Goal: Task Accomplishment & Management: Manage account settings

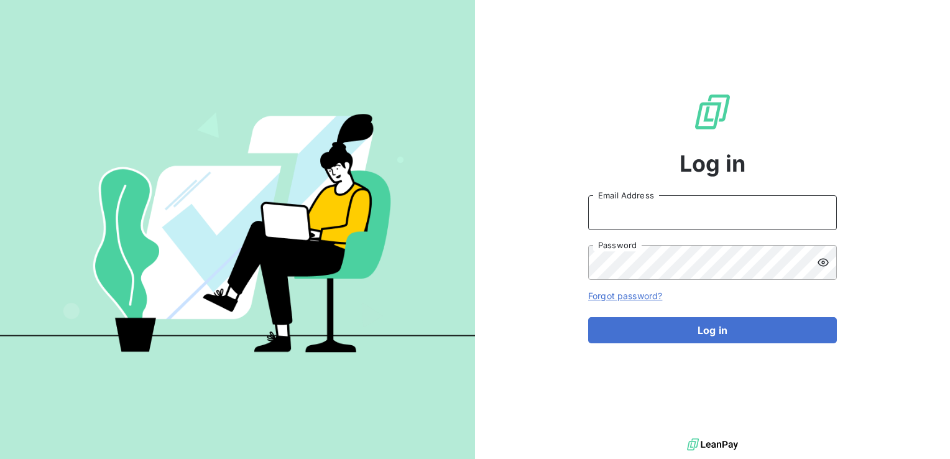
type input "[DOMAIN_NAME][EMAIL_ADDRESS][DOMAIN_NAME]"
click at [679, 219] on input "[DOMAIN_NAME][EMAIL_ADDRESS][DOMAIN_NAME]" at bounding box center [712, 212] width 249 height 35
click at [751, 173] on div "Log in [DOMAIN_NAME][EMAIL_ADDRESS][DOMAIN_NAME] Email Address Password Forgot …" at bounding box center [712, 217] width 249 height 435
click at [48, 200] on img at bounding box center [237, 230] width 475 height 298
drag, startPoint x: 711, startPoint y: 214, endPoint x: 546, endPoint y: 209, distance: 164.9
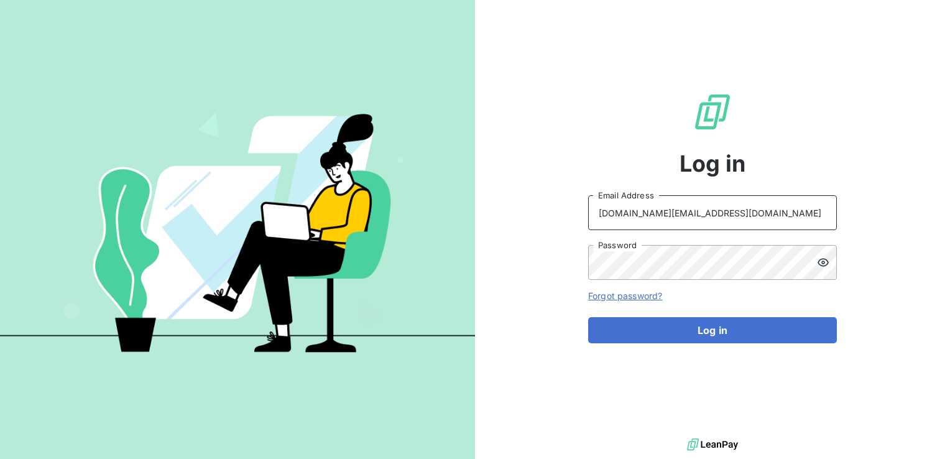
click at [546, 209] on div "Log in [DOMAIN_NAME][EMAIL_ADDRESS][DOMAIN_NAME] Email Address Password Forgot …" at bounding box center [712, 217] width 475 height 435
click at [553, 238] on div "Log in Email Address Password Forgot password? Log in" at bounding box center [712, 217] width 475 height 435
click at [465, 246] on div "Log in Email Address Password Forgot password? Log in" at bounding box center [475, 229] width 950 height 459
click at [603, 209] on input "Email Address" at bounding box center [712, 212] width 249 height 35
click at [657, 434] on div "Log in Email Address Password Forgot password? Log in" at bounding box center [712, 217] width 249 height 435
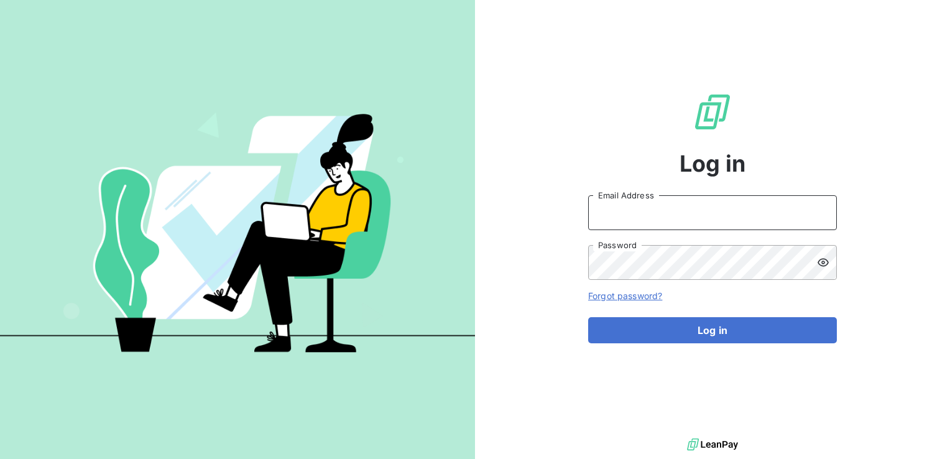
click at [655, 215] on input "Email Address" at bounding box center [712, 212] width 249 height 35
paste input "[EMAIL_ADDRESS][DOMAIN_NAME]"
type input "[EMAIL_ADDRESS][DOMAIN_NAME]"
click at [635, 292] on link "Forgot password?" at bounding box center [625, 295] width 74 height 11
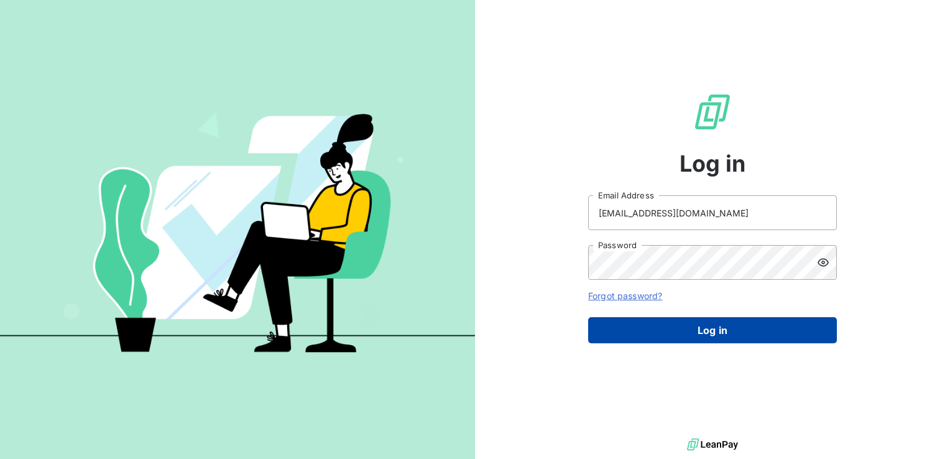
click at [821, 338] on button "Log in" at bounding box center [712, 330] width 249 height 26
click at [794, 325] on button "Log in" at bounding box center [712, 330] width 249 height 26
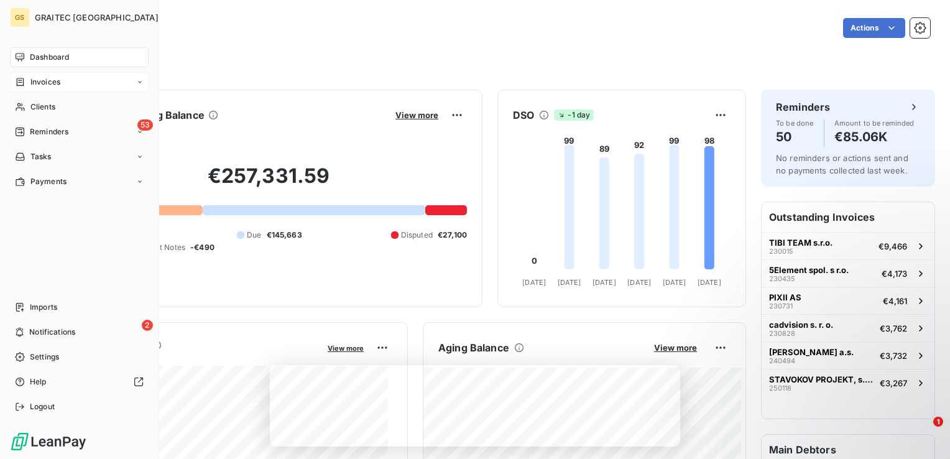
click at [29, 86] on div "Invoices" at bounding box center [37, 81] width 45 height 11
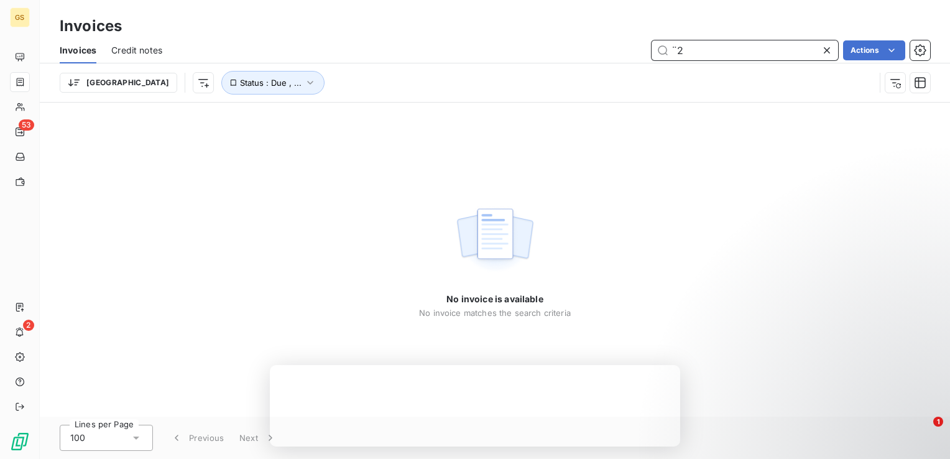
type input "¨"
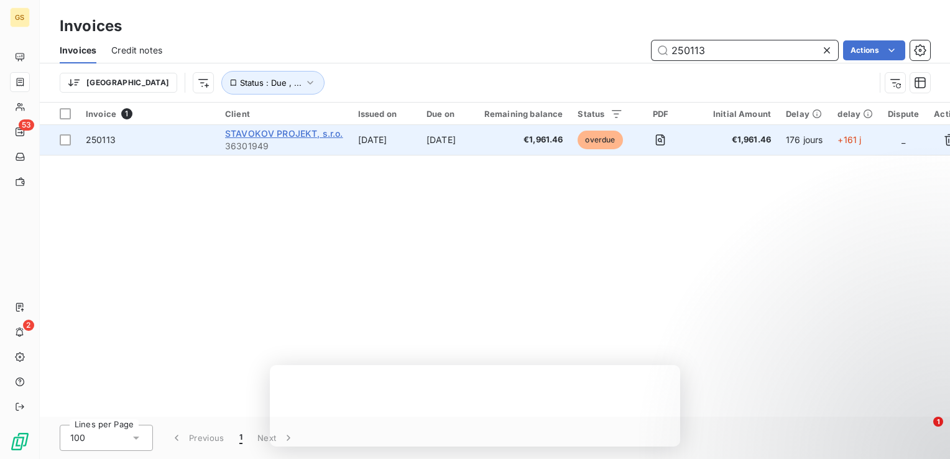
type input "250113"
click at [269, 136] on span "STAVOKOV PROJEKT, s.r.o." at bounding box center [284, 133] width 118 height 11
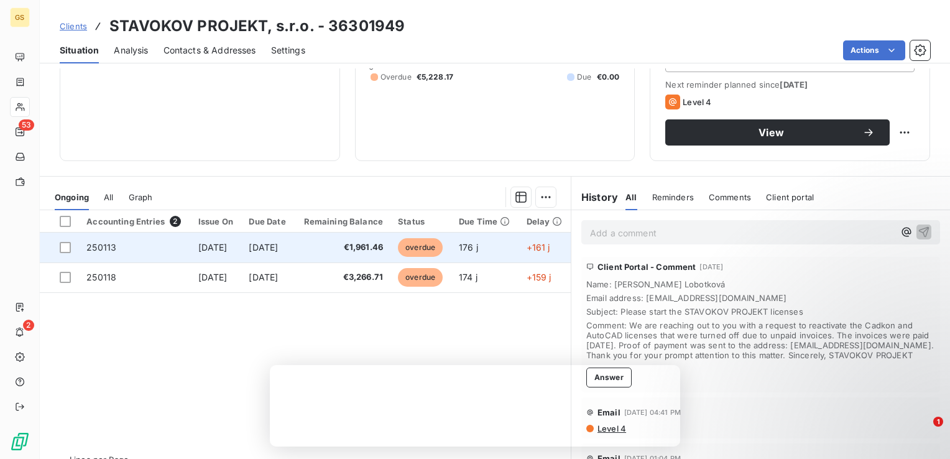
drag, startPoint x: 521, startPoint y: 362, endPoint x: 343, endPoint y: 257, distance: 206.8
click at [343, 257] on td "€1,961.46" at bounding box center [342, 248] width 96 height 30
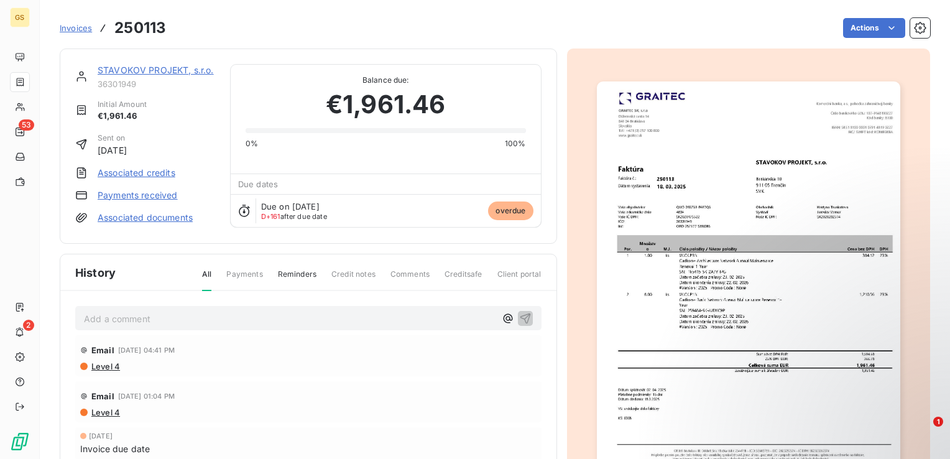
click at [158, 303] on div "Add a comment ﻿ Email [DATE] 04:41 PM Level 4 Email [DATE] 01:04 PM Level 4 [DA…" at bounding box center [308, 419] width 496 height 257
click at [146, 312] on p "Add a comment ﻿" at bounding box center [290, 319] width 412 height 16
click at [134, 197] on link "Payments received" at bounding box center [138, 195] width 80 height 12
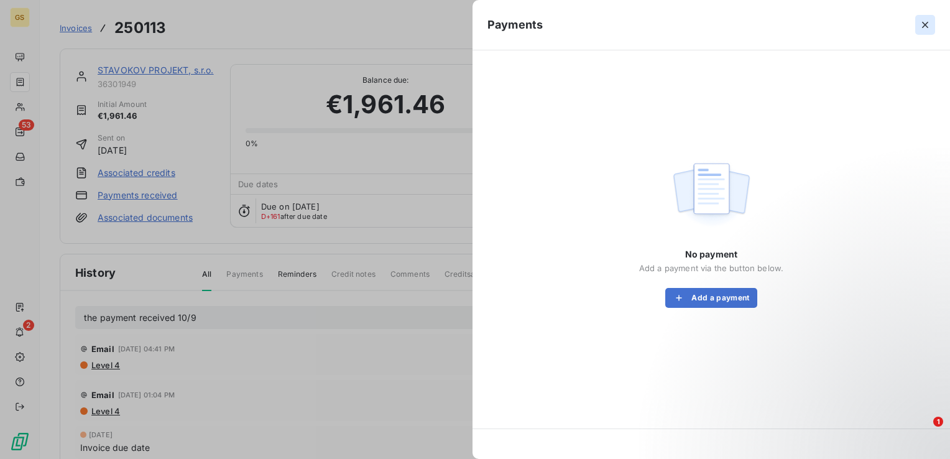
click at [920, 29] on icon "button" at bounding box center [925, 25] width 12 height 12
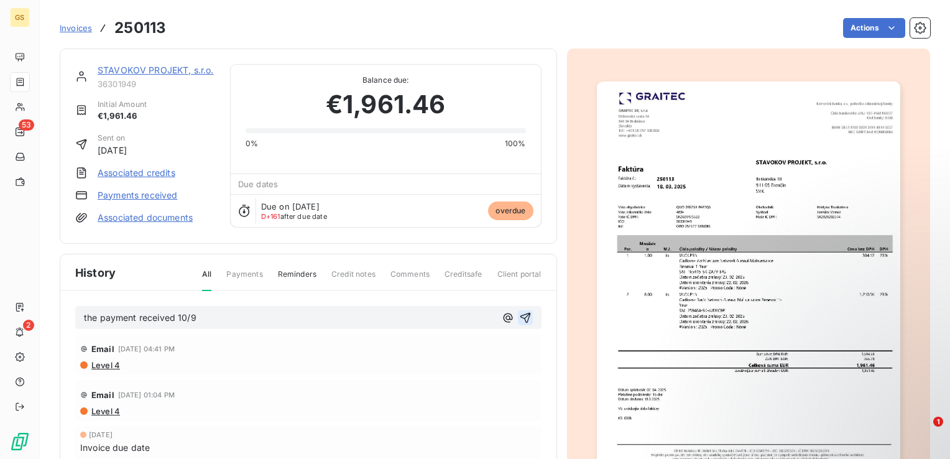
click at [525, 317] on icon "button" at bounding box center [525, 318] width 12 height 12
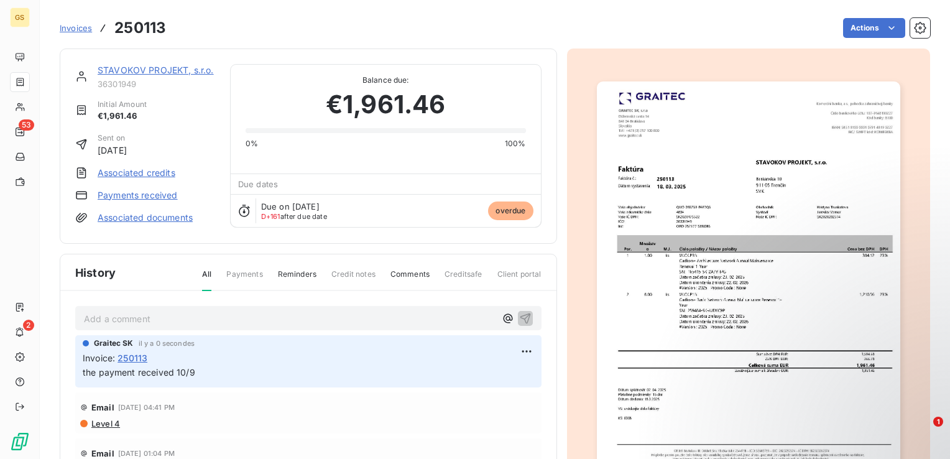
click at [159, 193] on link "Payments received" at bounding box center [138, 195] width 80 height 12
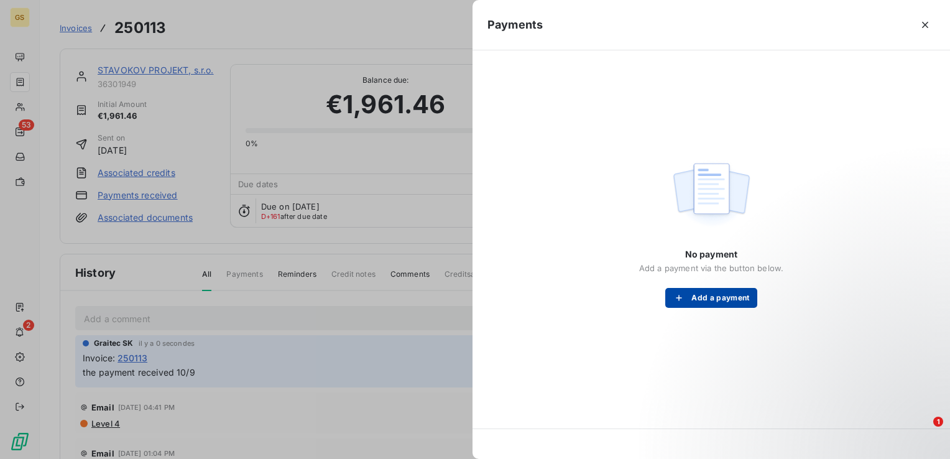
click at [693, 301] on button "Add a payment" at bounding box center [710, 298] width 91 height 20
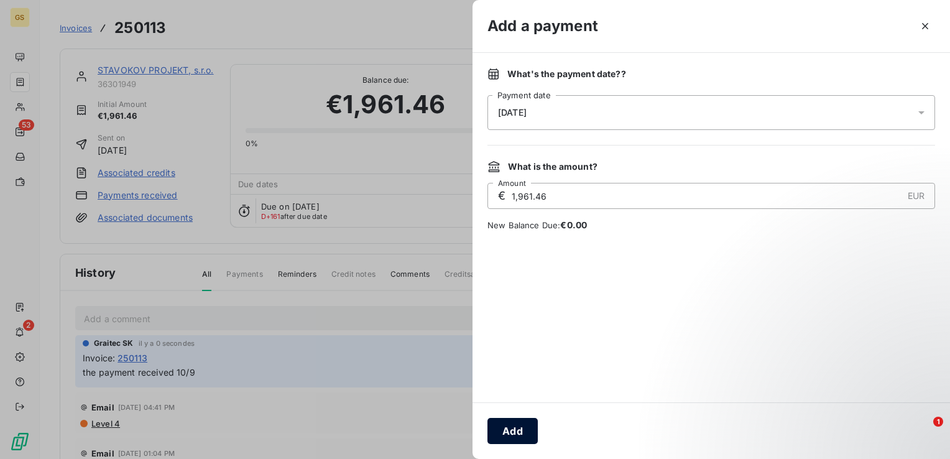
click at [507, 427] on button "Add" at bounding box center [513, 431] width 50 height 26
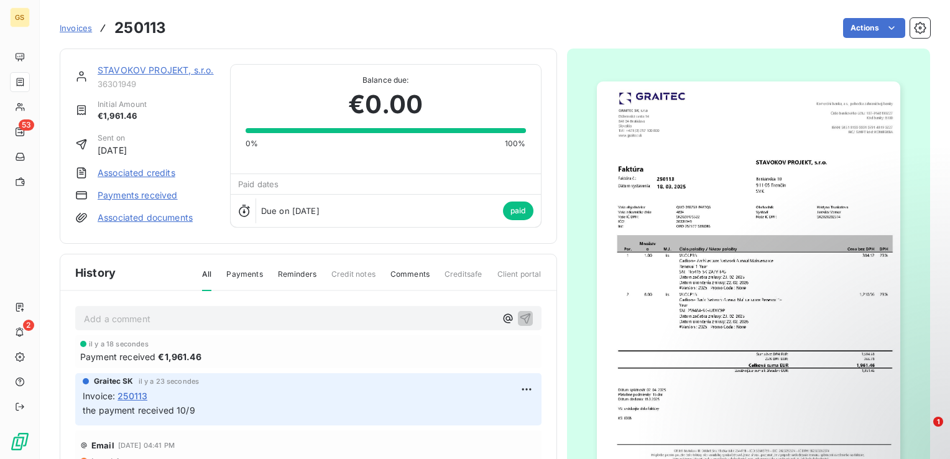
click at [135, 218] on link "Associated documents" at bounding box center [145, 217] width 95 height 12
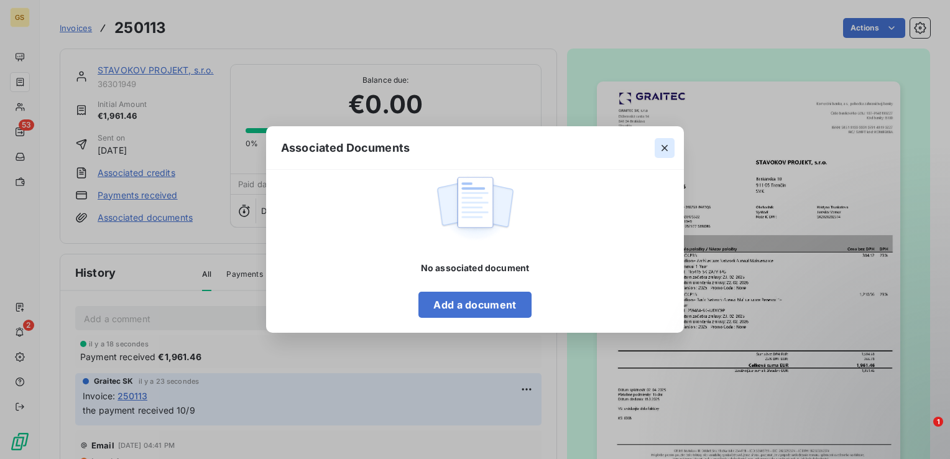
click at [662, 143] on icon "button" at bounding box center [665, 148] width 12 height 12
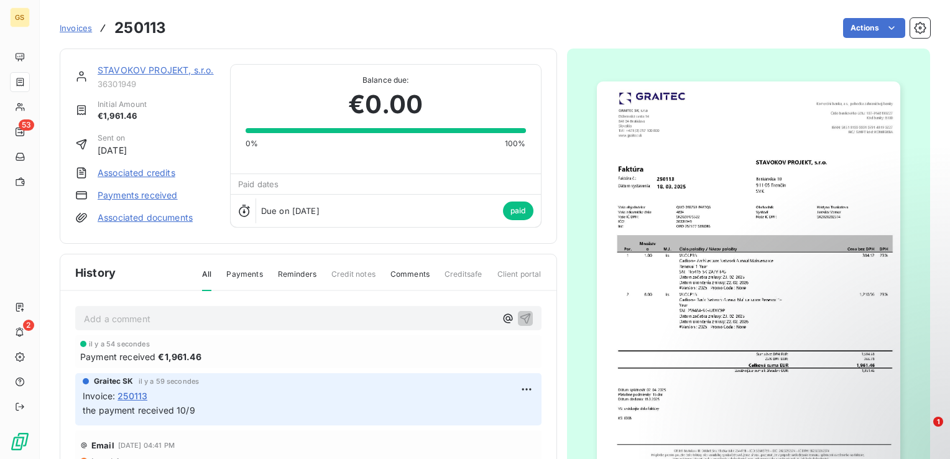
click at [129, 217] on link "Associated documents" at bounding box center [145, 217] width 95 height 12
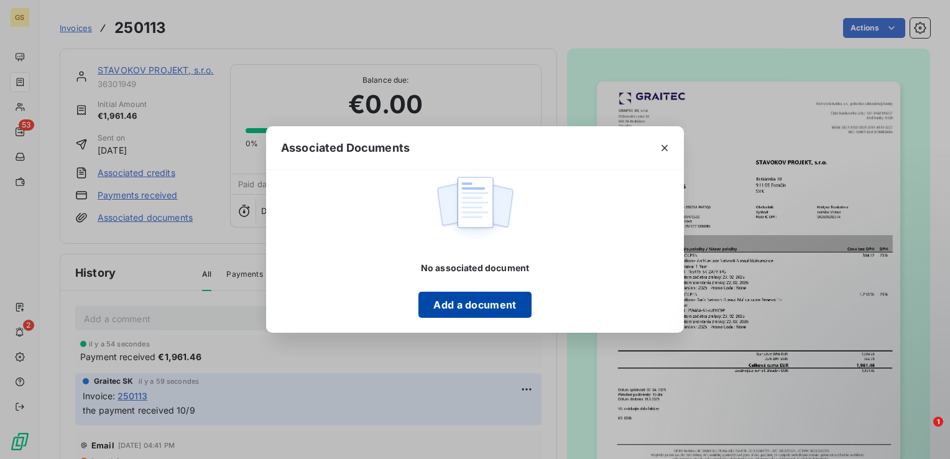
click at [447, 302] on button "Add a document" at bounding box center [475, 305] width 113 height 26
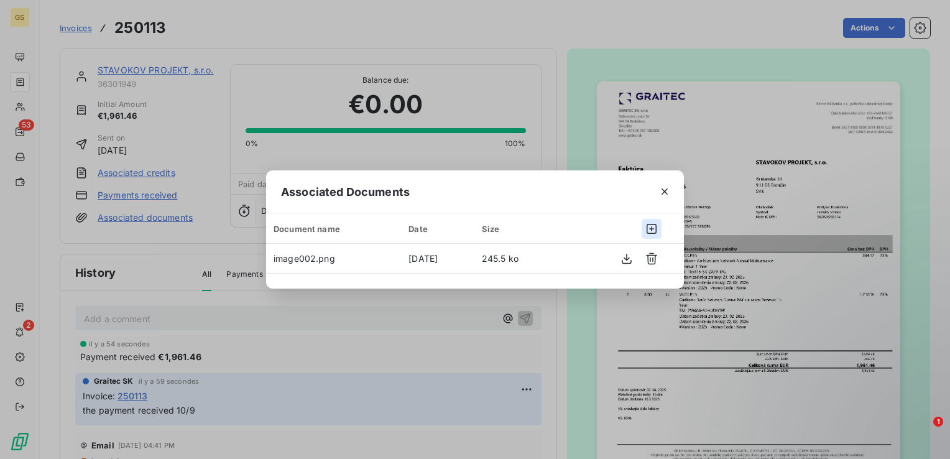
click at [652, 228] on icon "button" at bounding box center [652, 229] width 10 height 10
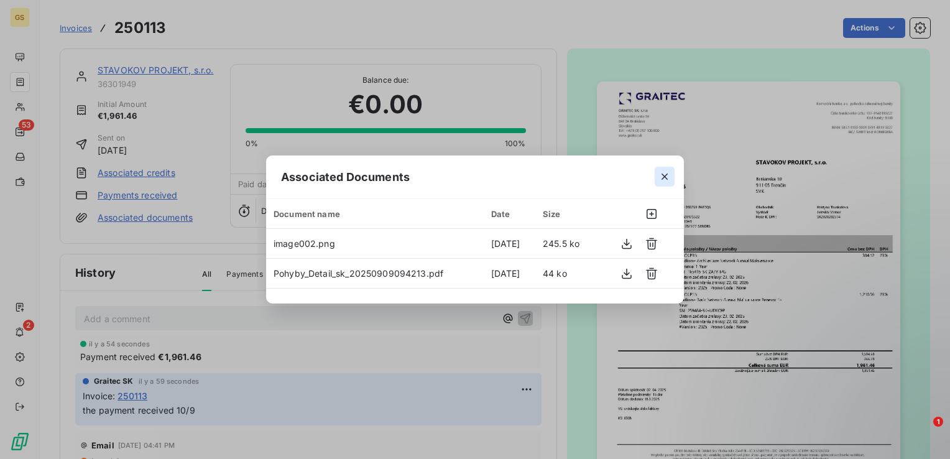
click at [660, 170] on button "button" at bounding box center [665, 177] width 20 height 20
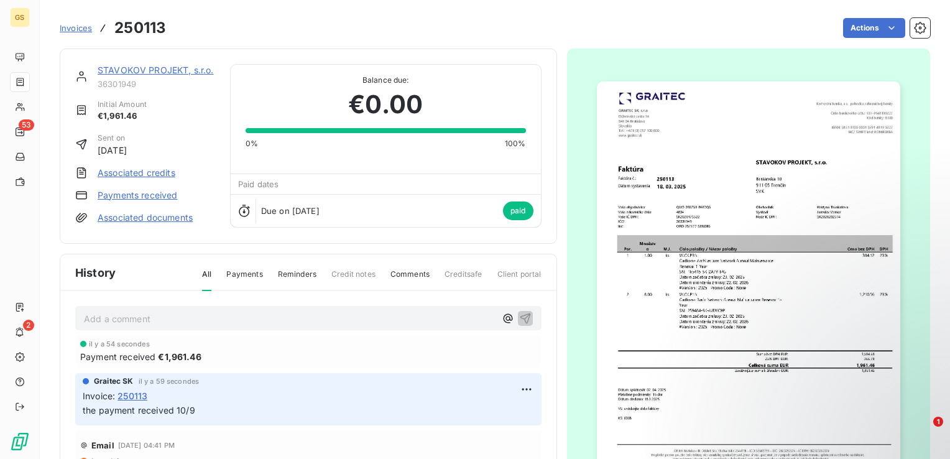
click at [71, 29] on span "Invoices" at bounding box center [76, 28] width 32 height 10
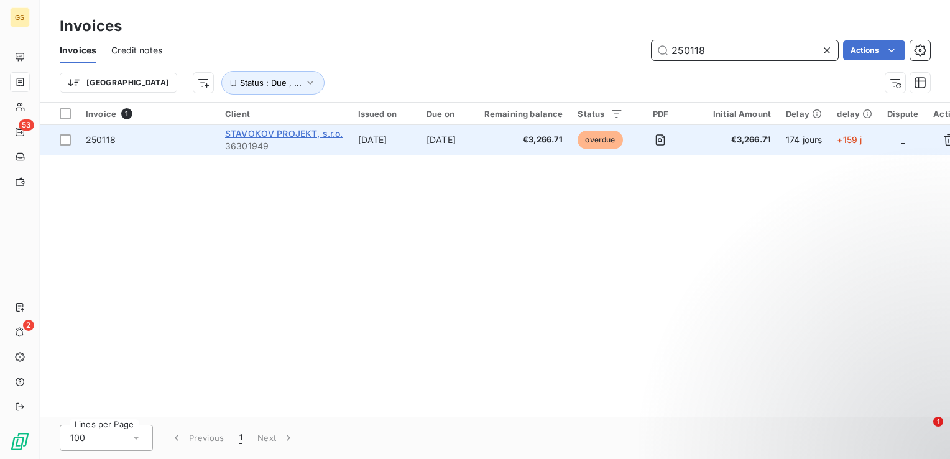
type input "250118"
click at [279, 131] on span "STAVOKOV PROJEKT, s.r.o." at bounding box center [284, 133] width 118 height 11
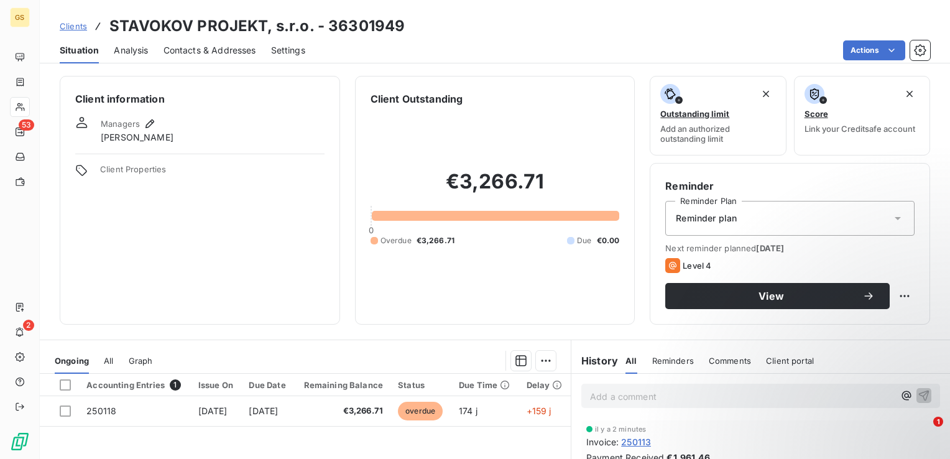
scroll to position [80, 0]
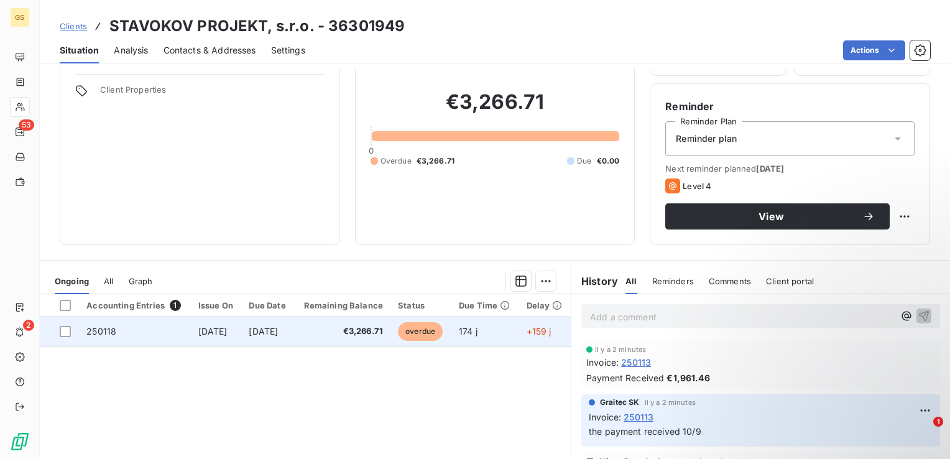
click at [228, 331] on span "[DATE]" at bounding box center [212, 331] width 29 height 11
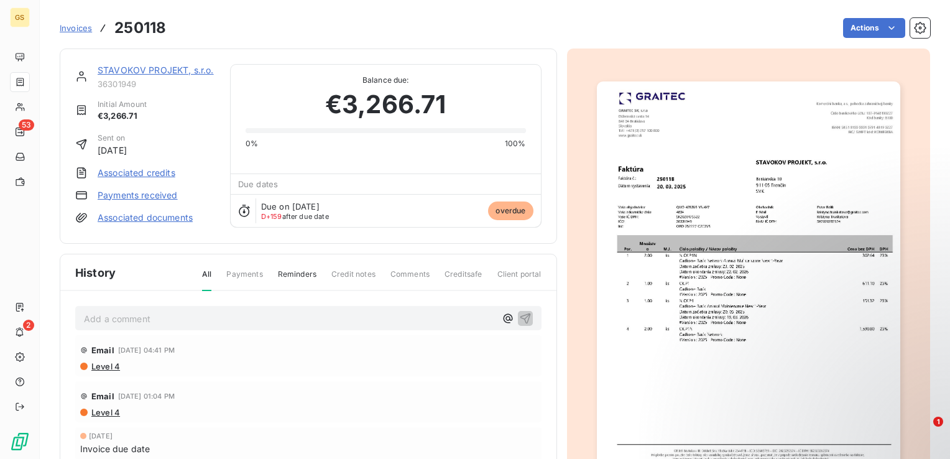
click at [162, 312] on p "Add a comment ﻿" at bounding box center [290, 319] width 412 height 16
click at [524, 319] on icon "button" at bounding box center [525, 318] width 12 height 12
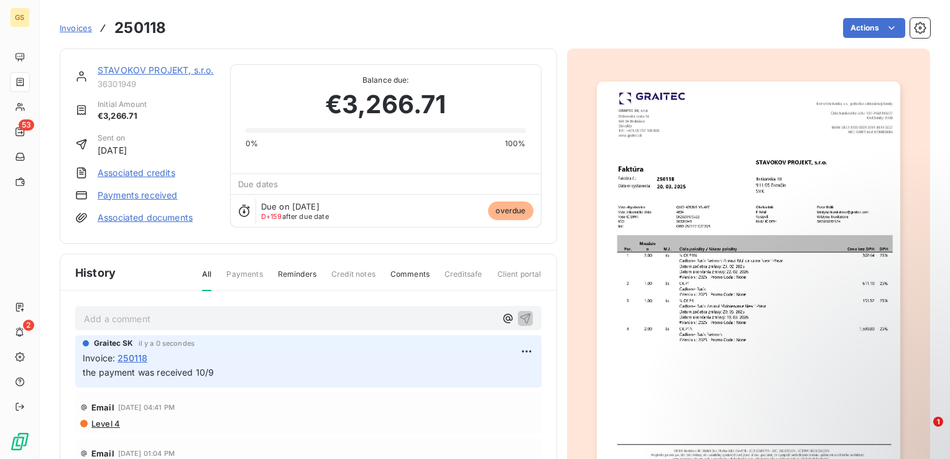
click at [129, 189] on link "Payments received" at bounding box center [138, 195] width 80 height 12
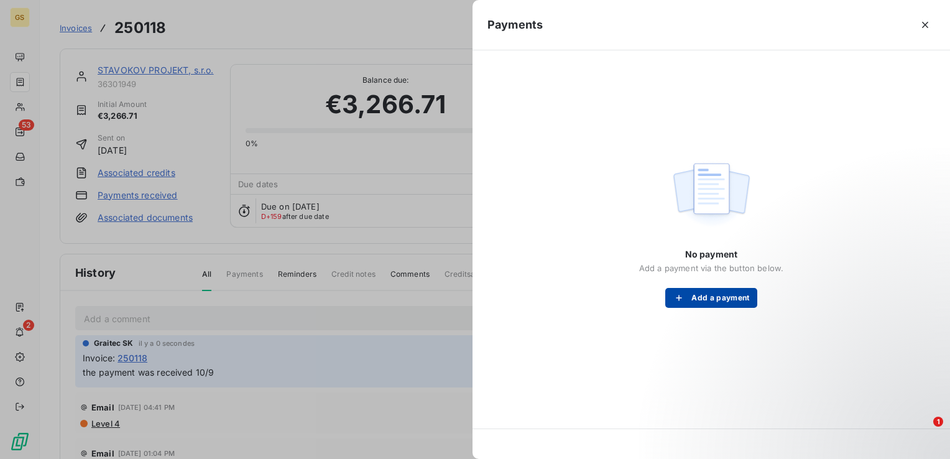
click at [697, 295] on button "Add a payment" at bounding box center [710, 298] width 91 height 20
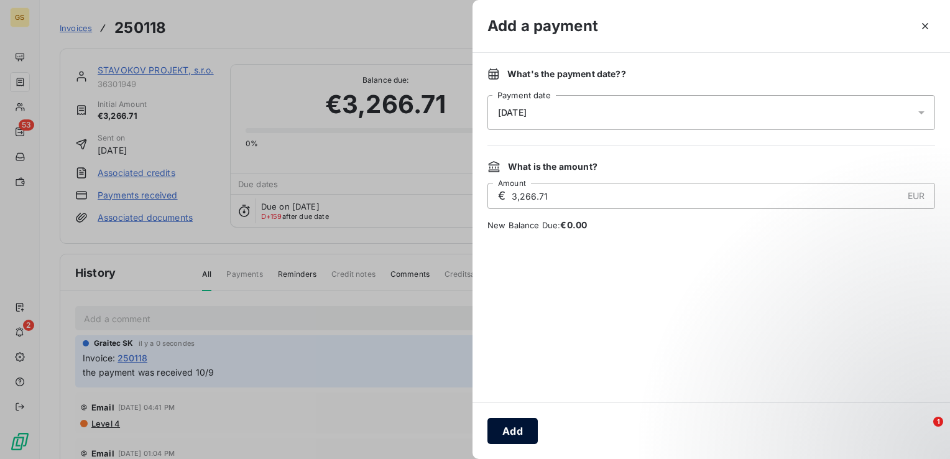
click at [515, 422] on button "Add" at bounding box center [513, 431] width 50 height 26
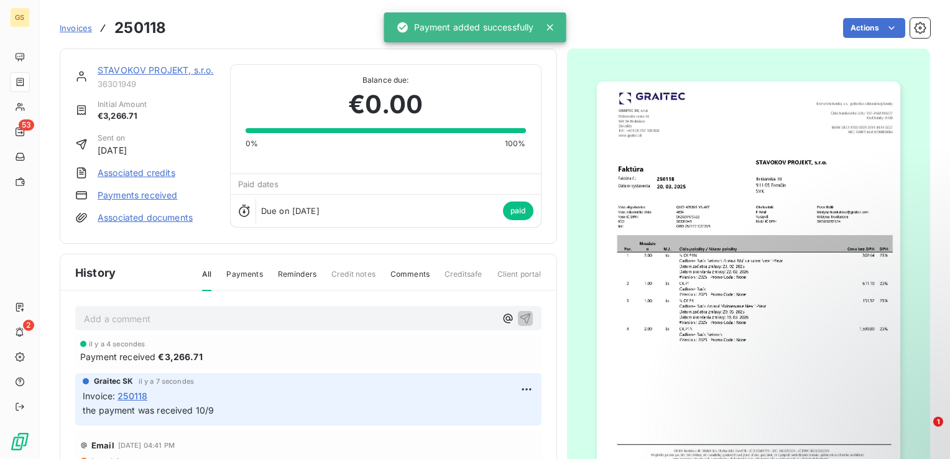
click at [129, 213] on link "Associated documents" at bounding box center [145, 217] width 95 height 12
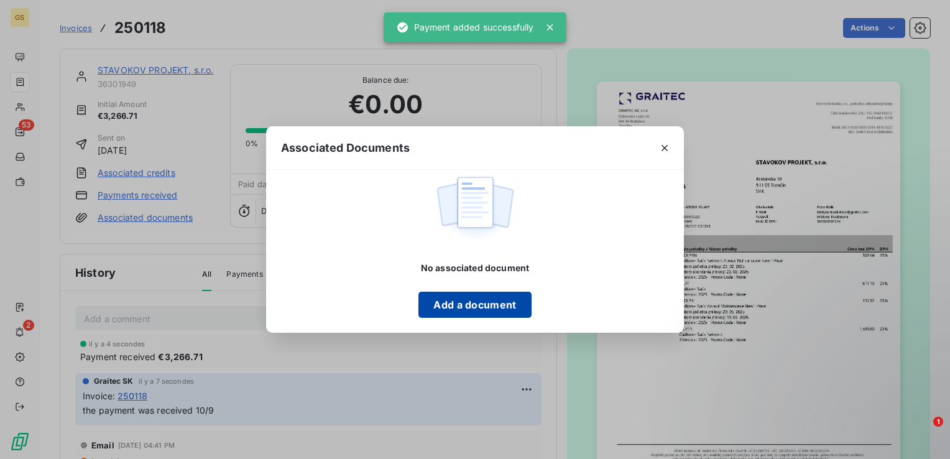
click at [473, 307] on button "Add a document" at bounding box center [475, 305] width 113 height 26
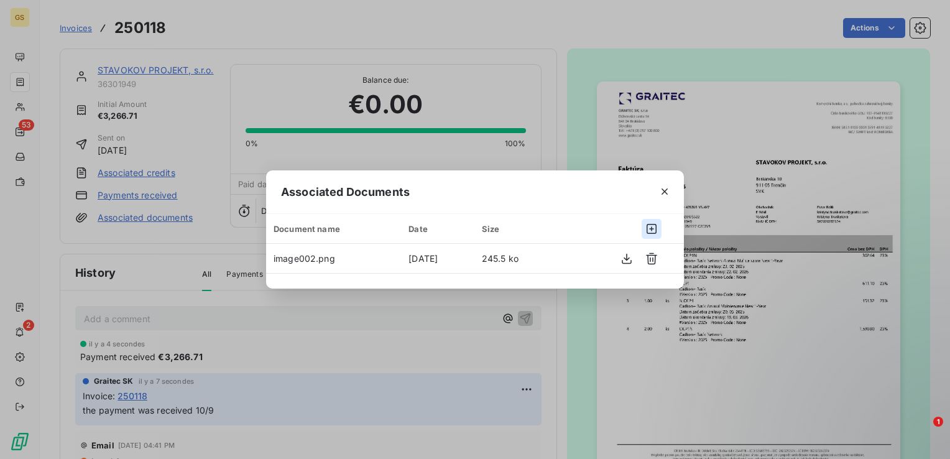
click at [649, 236] on button "button" at bounding box center [652, 229] width 20 height 20
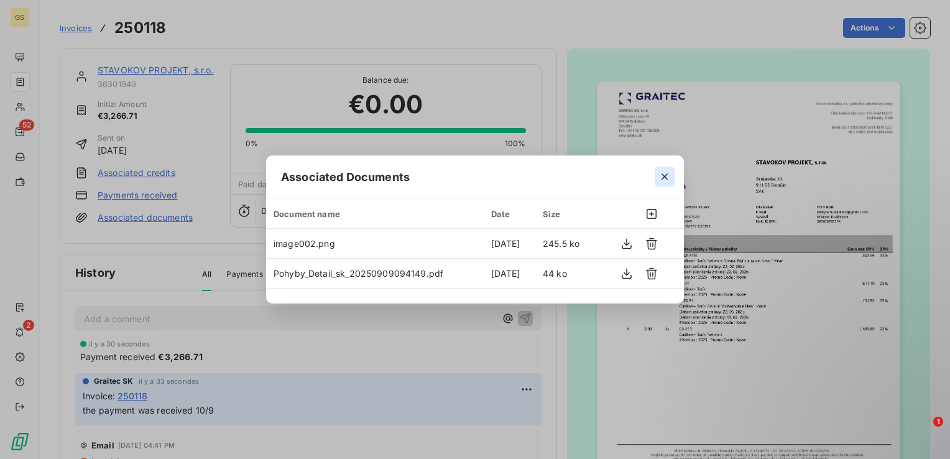
click at [664, 175] on icon "button" at bounding box center [665, 176] width 12 height 12
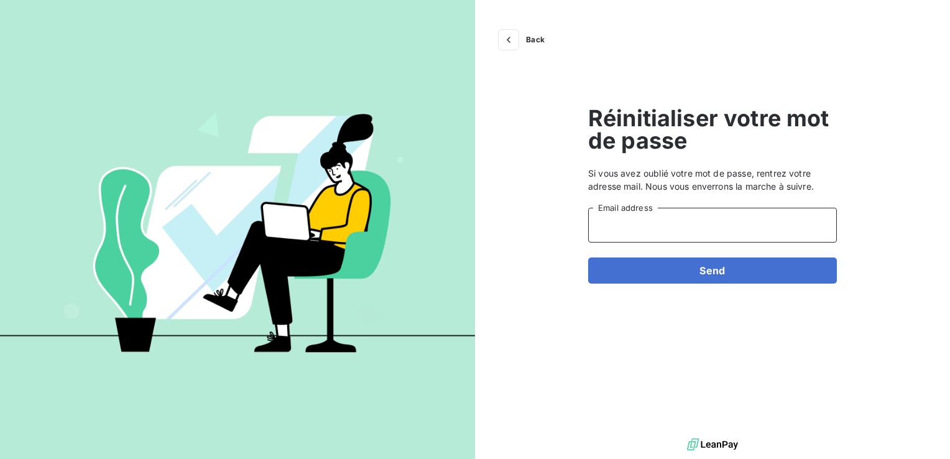
click at [654, 235] on input "Email address" at bounding box center [712, 225] width 249 height 35
paste input "[EMAIL_ADDRESS][DOMAIN_NAME]"
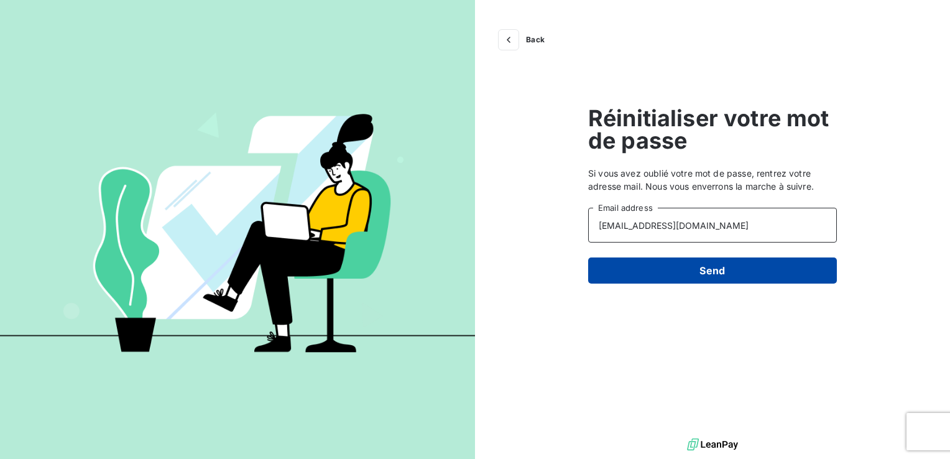
type input "[EMAIL_ADDRESS][DOMAIN_NAME]"
click at [657, 264] on button "Send" at bounding box center [712, 270] width 249 height 26
